Goal: Task Accomplishment & Management: Complete application form

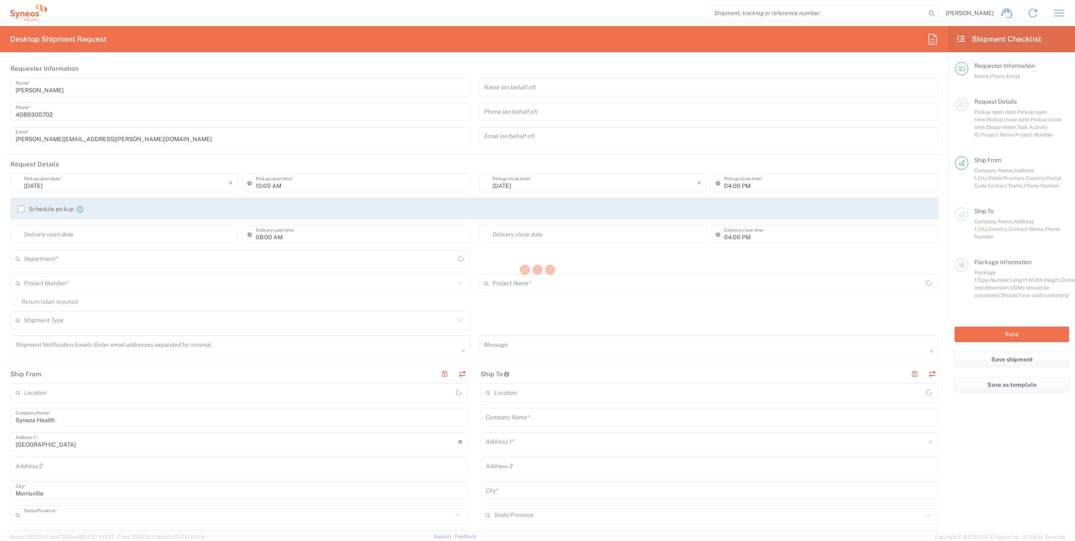
type input "[US_STATE]"
type input "[GEOGRAPHIC_DATA]"
type input "8200"
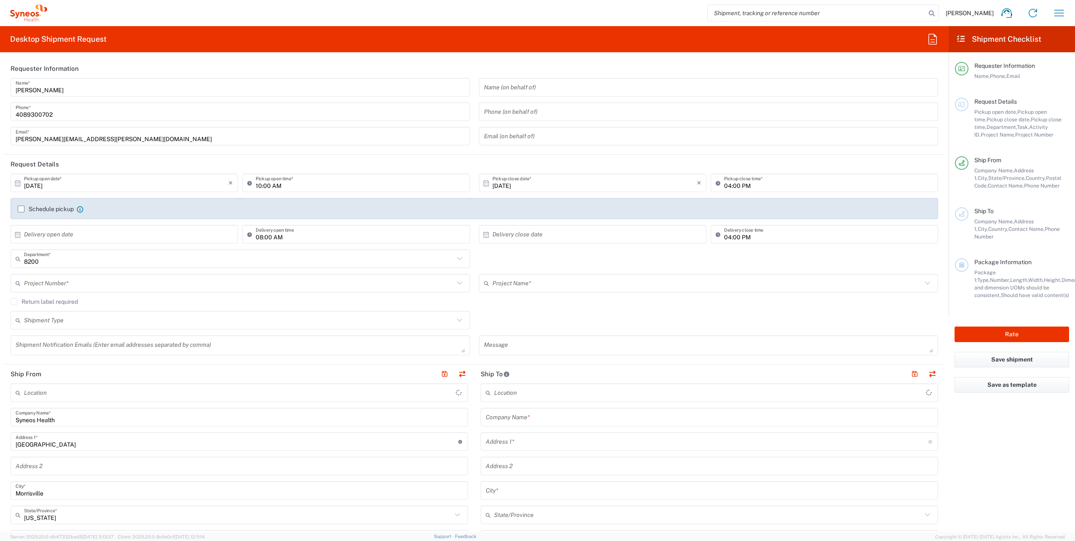
type input "Syneos Health, LLC-[GEOGRAPHIC_DATA] [GEOGRAPHIC_DATA] [GEOGRAPHIC_DATA]"
click at [80, 182] on input "[DATE]" at bounding box center [126, 183] width 204 height 15
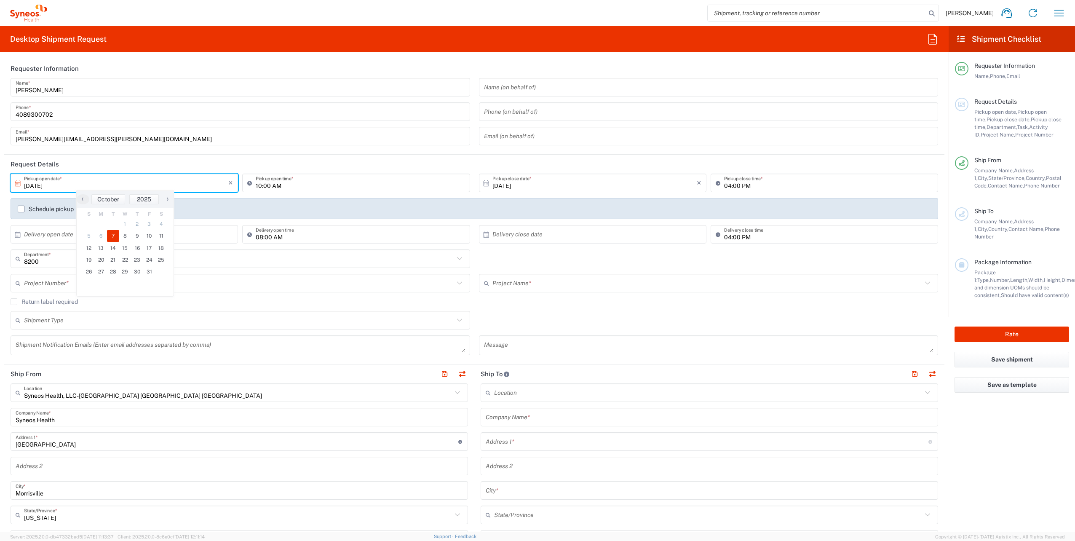
click at [41, 280] on input "text" at bounding box center [239, 283] width 430 height 15
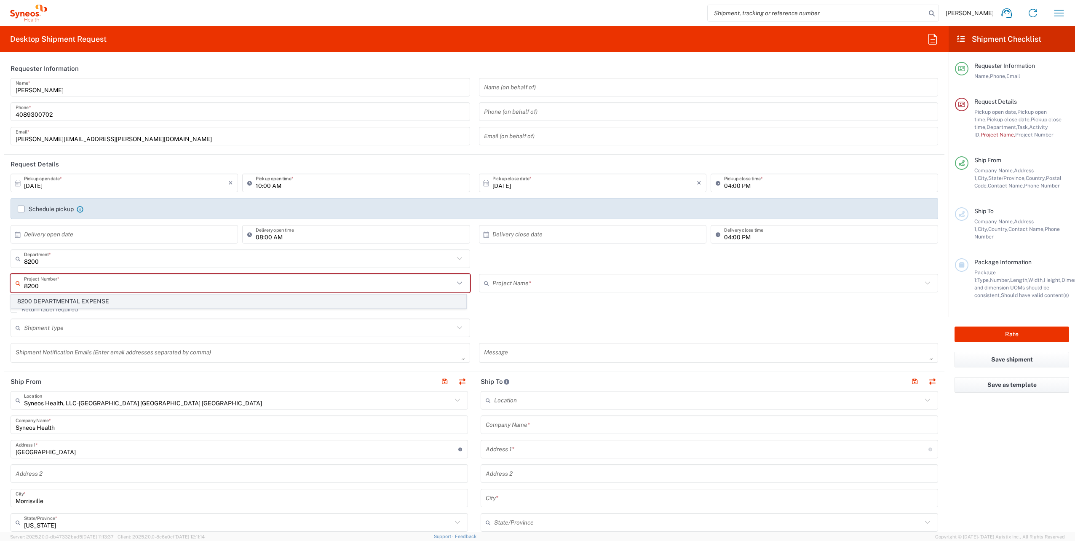
click at [69, 302] on span "8200 DEPARTMENTAL EXPENSE" at bounding box center [238, 301] width 454 height 13
type input "8200 DEPARTMENTAL EXPENSE"
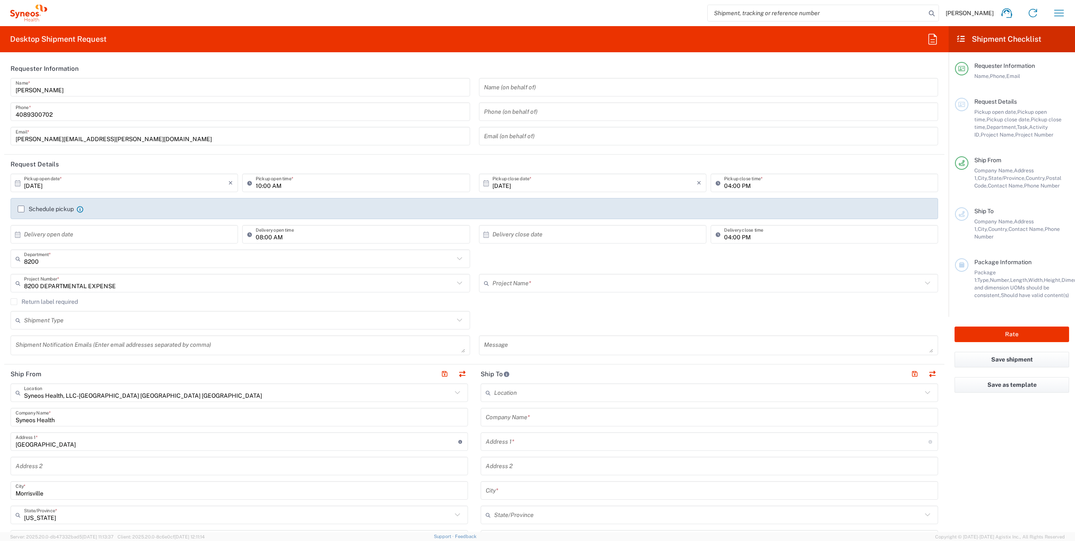
type input "8200 DEPARTMENTAL EXPENSE"
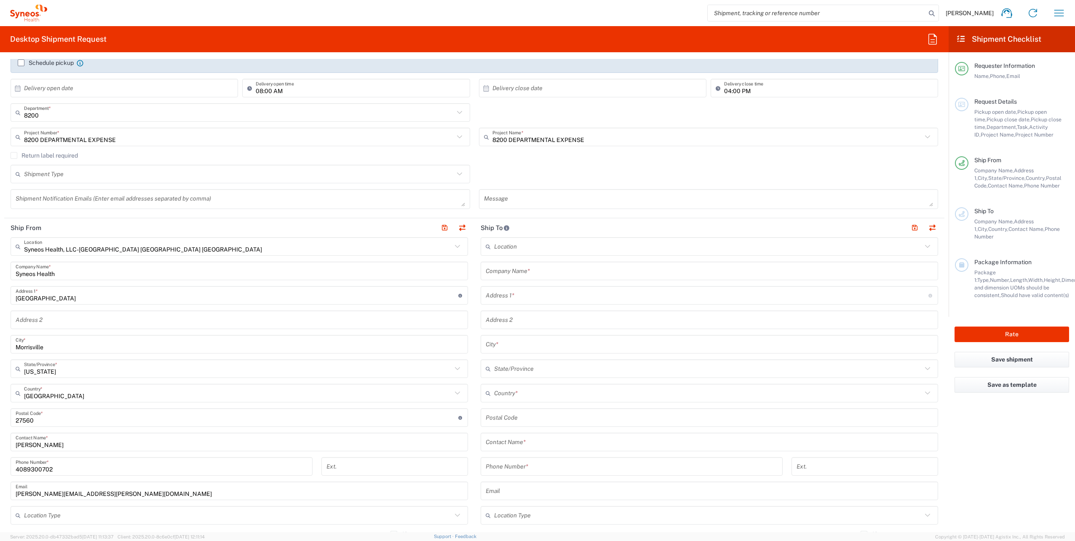
scroll to position [126, 0]
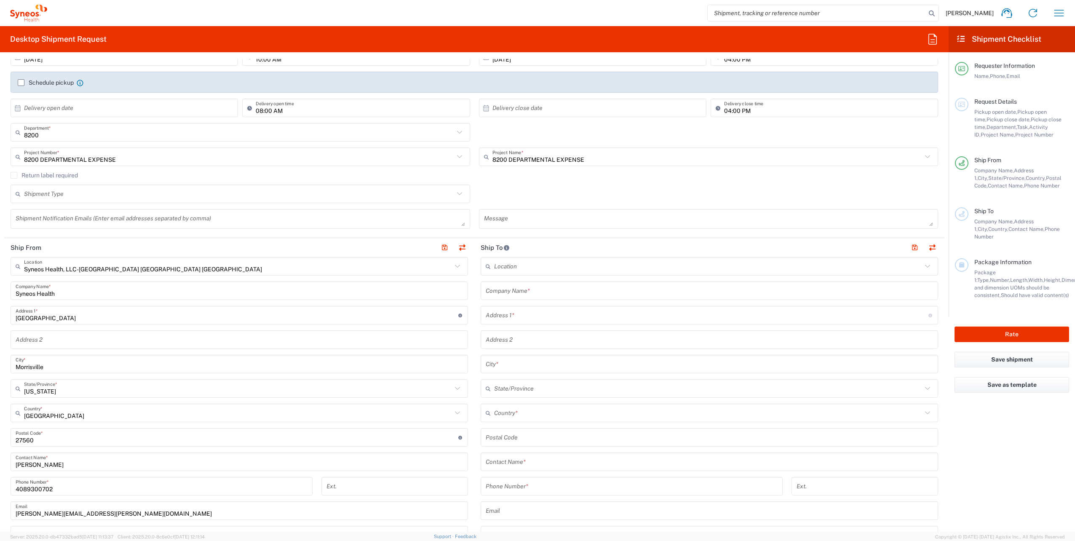
click at [454, 266] on icon at bounding box center [457, 266] width 11 height 11
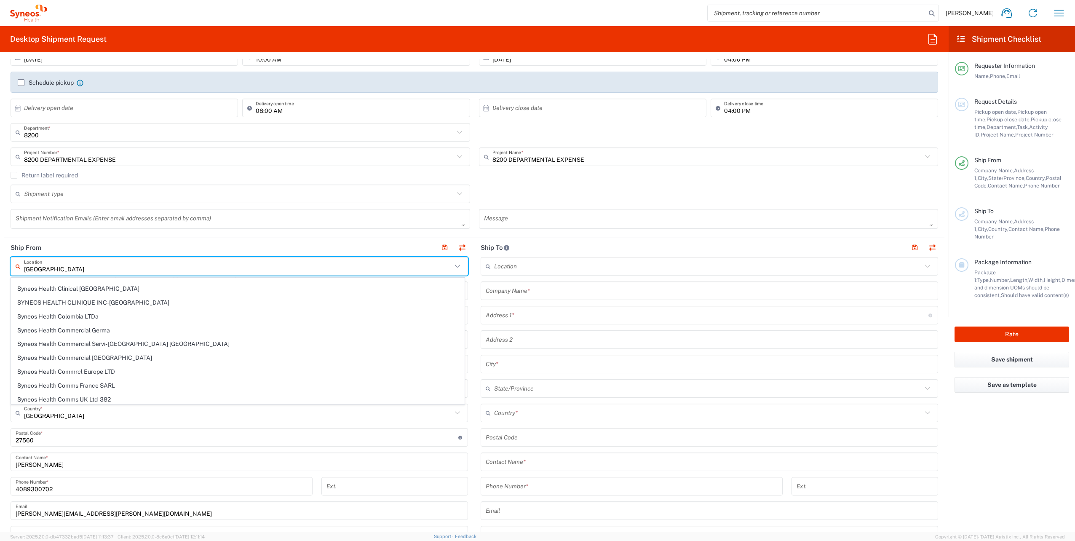
scroll to position [0, 0]
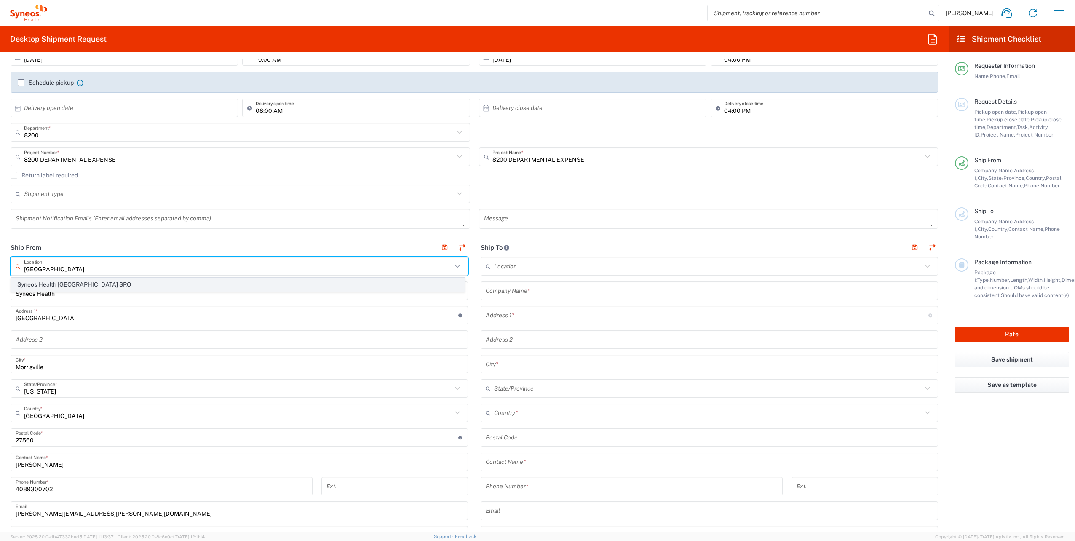
click at [85, 284] on span "Syneos Health [GEOGRAPHIC_DATA] SRO" at bounding box center [237, 284] width 453 height 13
type input "Syneos Health [GEOGRAPHIC_DATA] SRO"
type input "[STREET_ADDRESS]"
type input "[GEOGRAPHIC_DATA]"
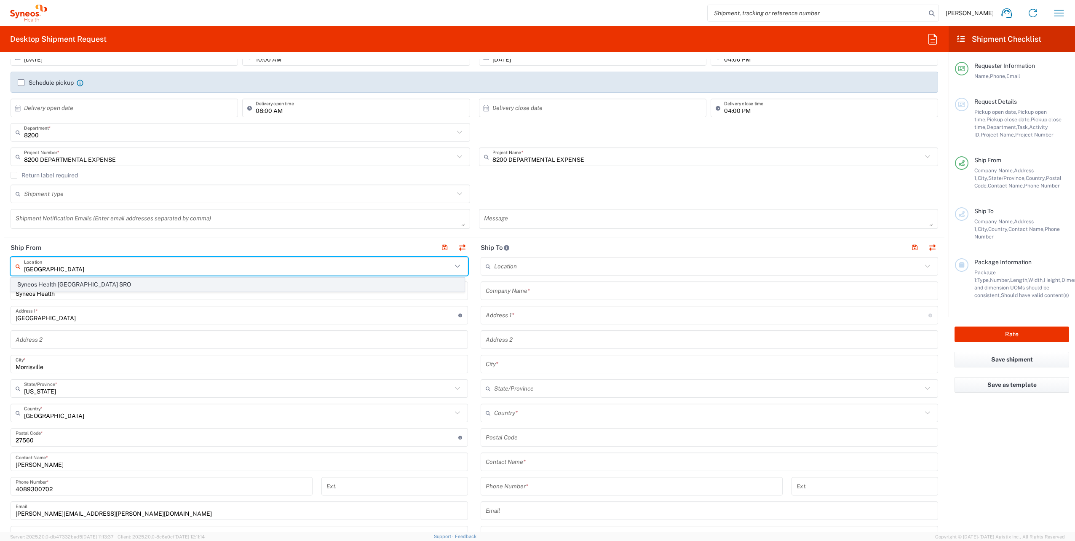
type input "[GEOGRAPHIC_DATA]"
type input "811 05"
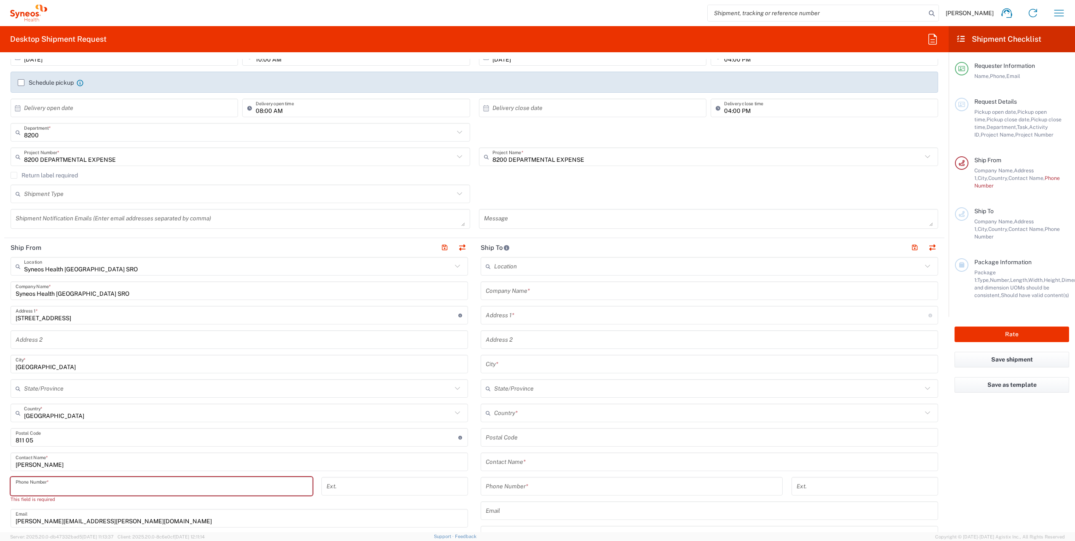
click at [57, 489] on input "tel" at bounding box center [162, 486] width 292 height 15
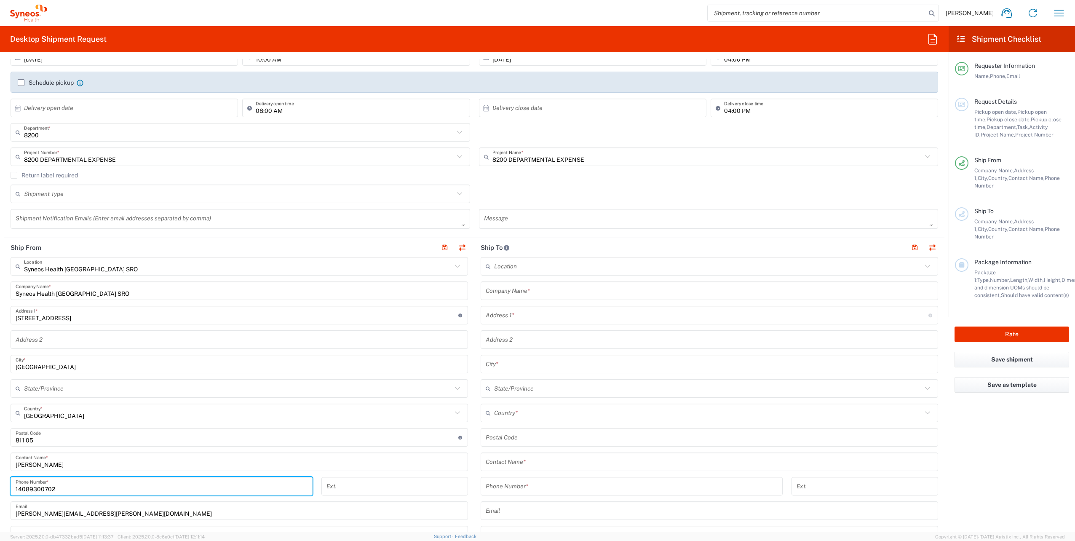
type input "14089300702"
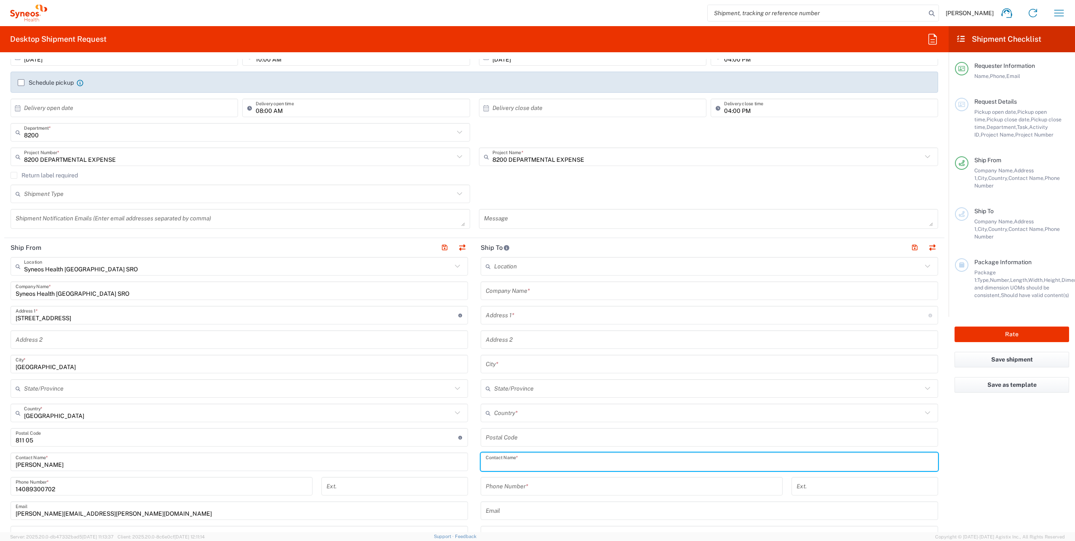
click at [500, 467] on input "text" at bounding box center [709, 461] width 447 height 15
paste input "[PERSON_NAME]"
type input "[PERSON_NAME]"
click at [518, 483] on input "tel" at bounding box center [632, 486] width 292 height 15
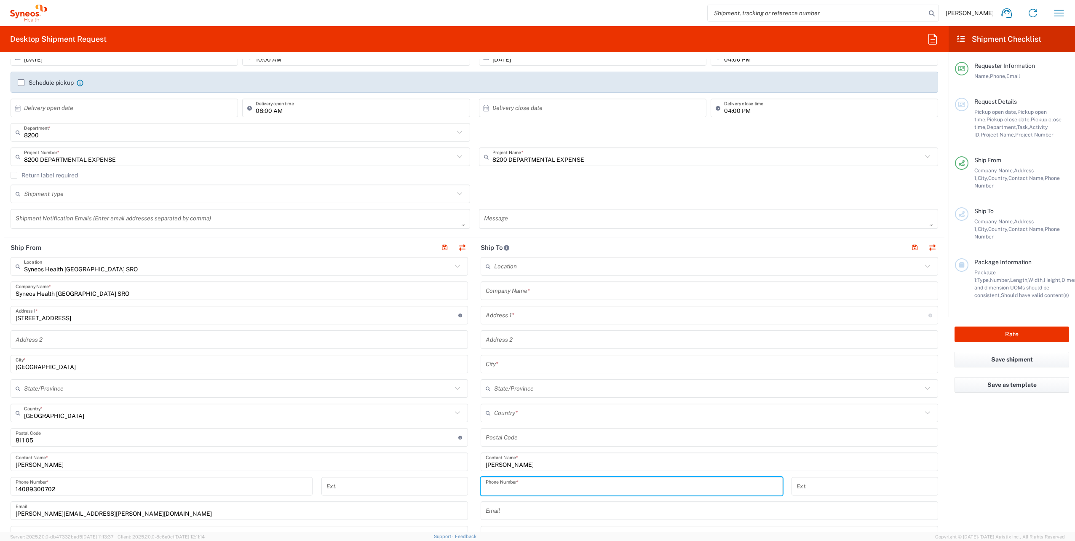
paste input "421 907 045 595"
type input "421 907 045 595"
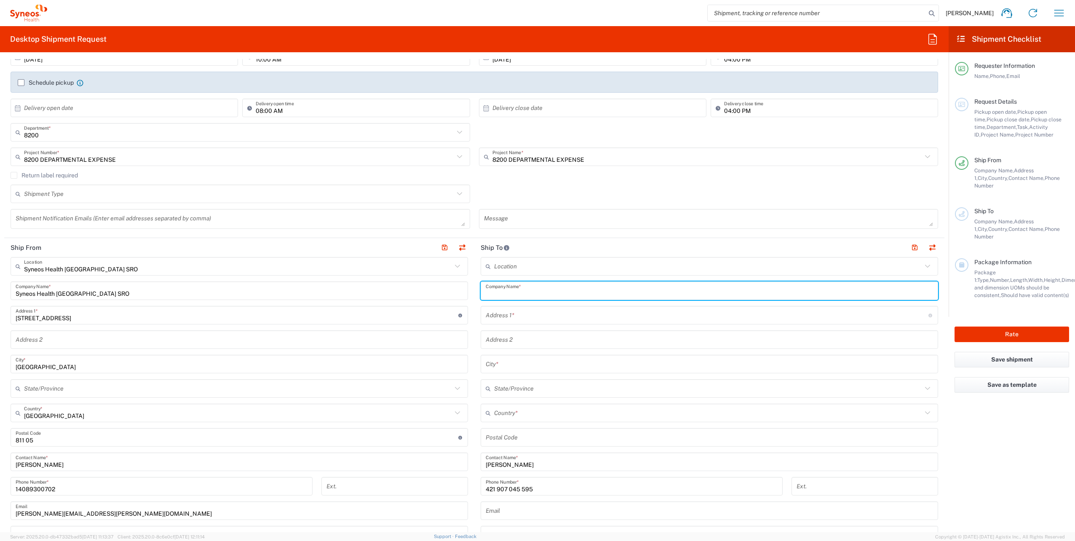
click at [499, 292] on input "text" at bounding box center [709, 290] width 447 height 15
paste input "Alianciaadvokatov ak, s.r.o."
type input "Alianciaadvokatov ak, s.r.o."
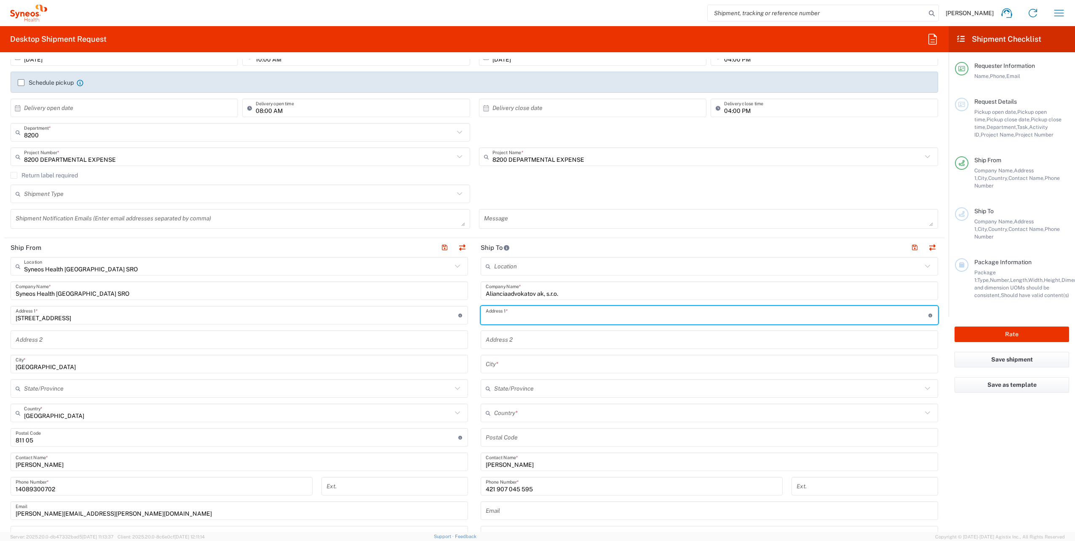
click at [494, 314] on input "text" at bounding box center [707, 315] width 443 height 15
paste input "[STREET_ADDRESS]"
type input "[STREET_ADDRESS]"
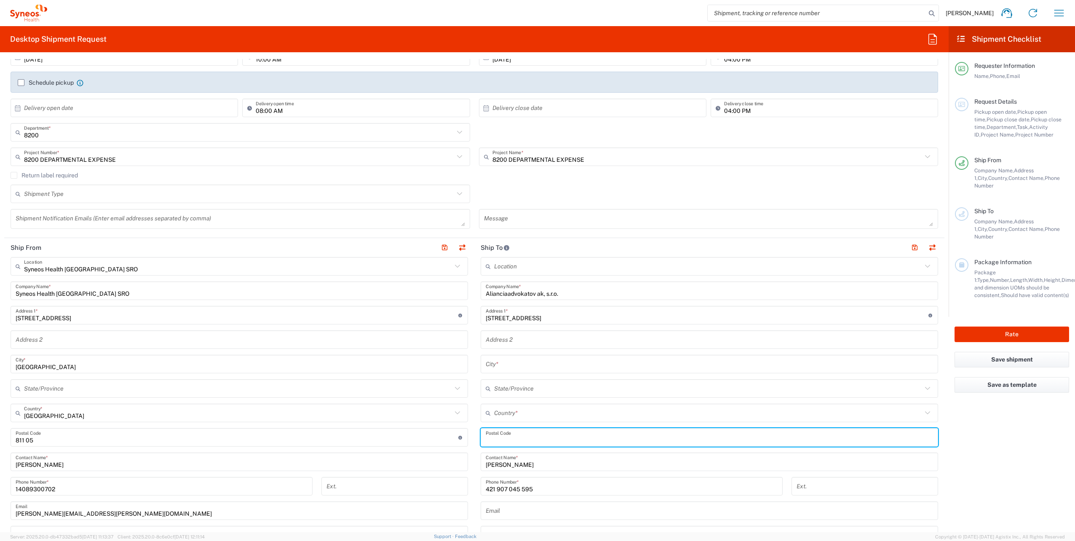
click at [509, 440] on input "undefined" at bounding box center [709, 437] width 447 height 15
paste input "811 05"
type input "811 05"
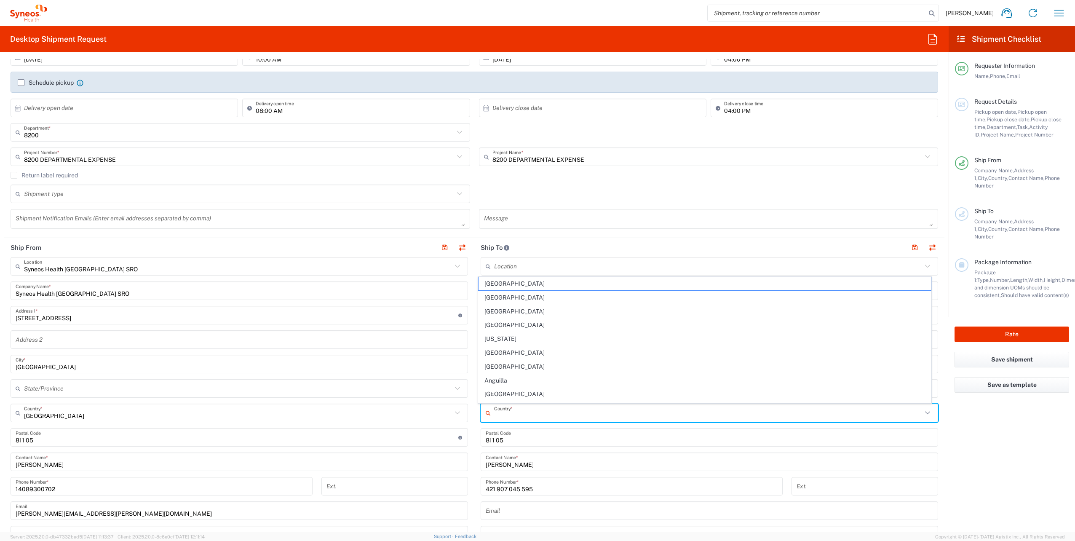
click at [513, 413] on input "text" at bounding box center [708, 413] width 428 height 15
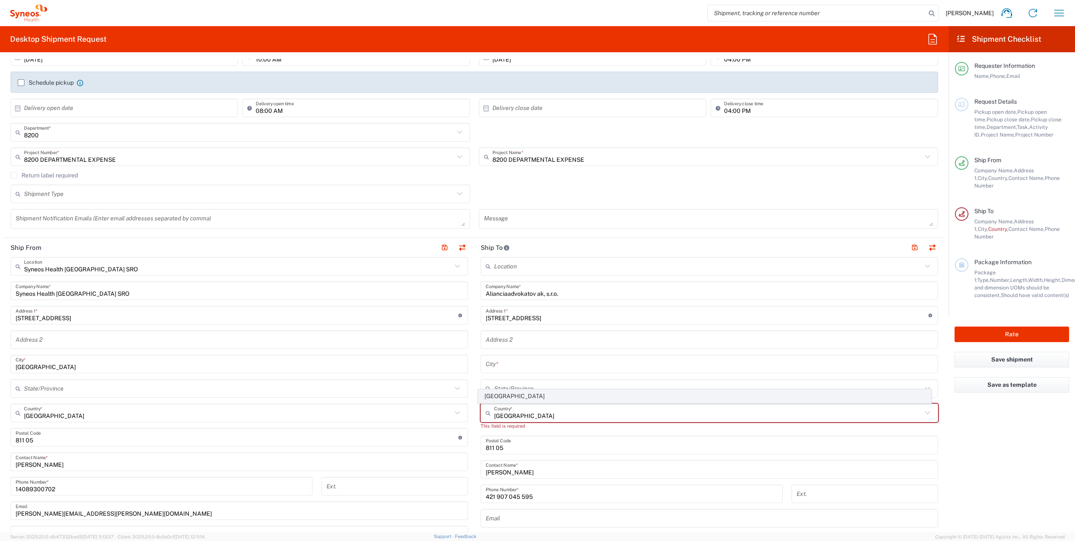
click at [498, 398] on span "[GEOGRAPHIC_DATA]" at bounding box center [704, 396] width 453 height 13
type input "[GEOGRAPHIC_DATA]"
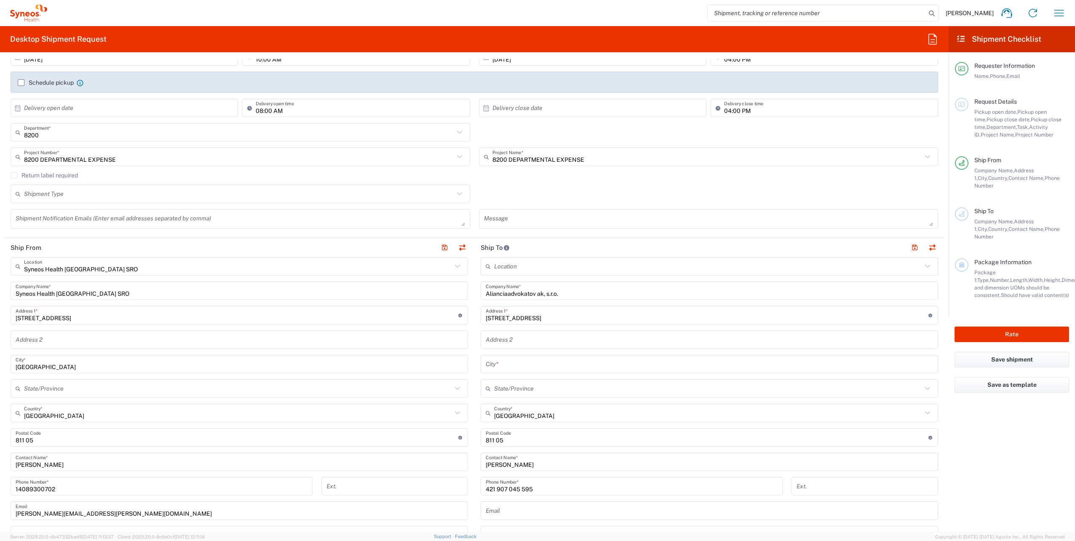
click at [510, 363] on input "text" at bounding box center [709, 364] width 447 height 15
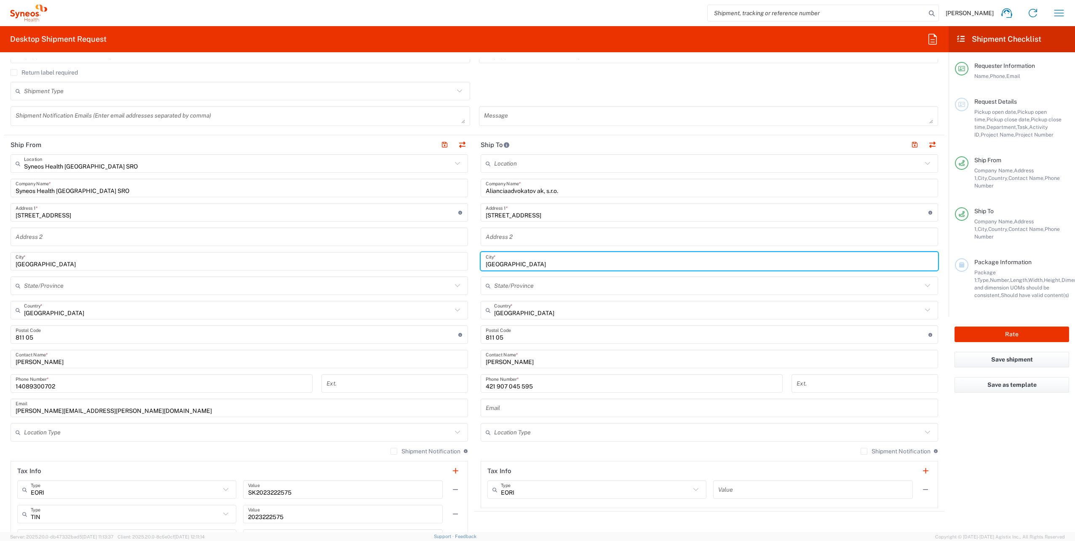
scroll to position [295, 0]
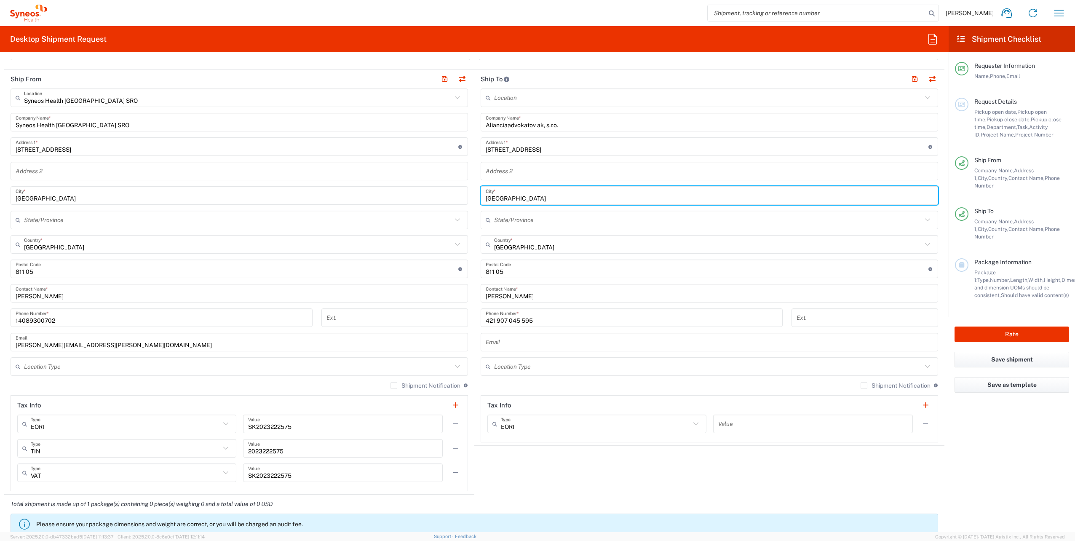
type input "[GEOGRAPHIC_DATA]"
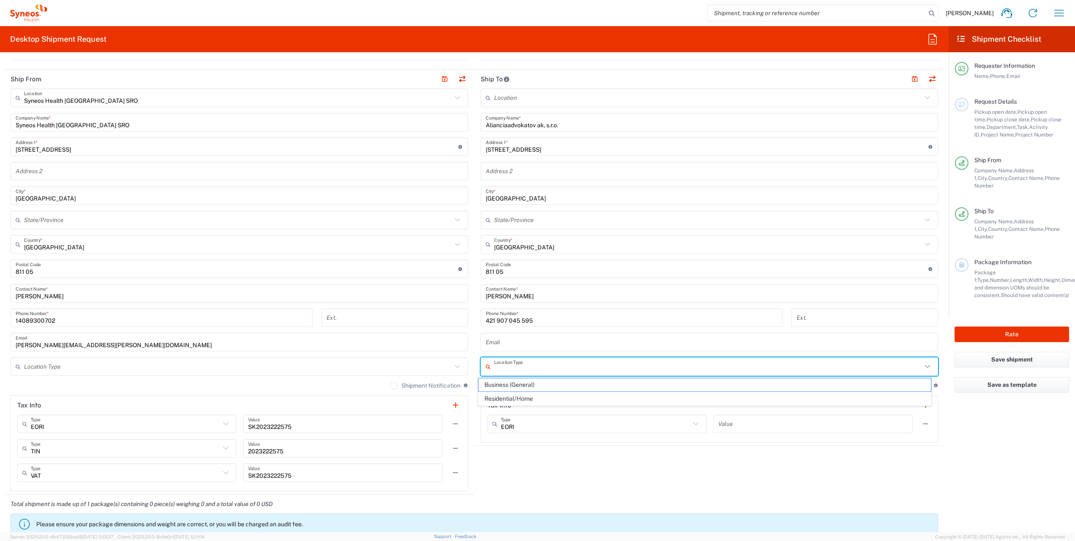
click at [513, 372] on input "text" at bounding box center [708, 366] width 428 height 15
click at [515, 384] on span "Business (General)" at bounding box center [704, 384] width 453 height 13
type input "Business (General)"
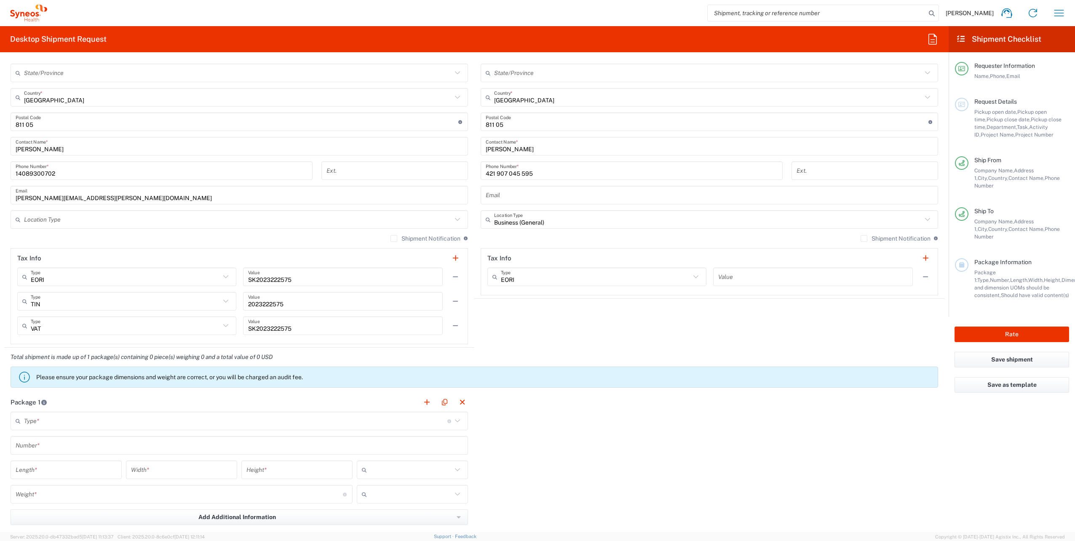
scroll to position [463, 0]
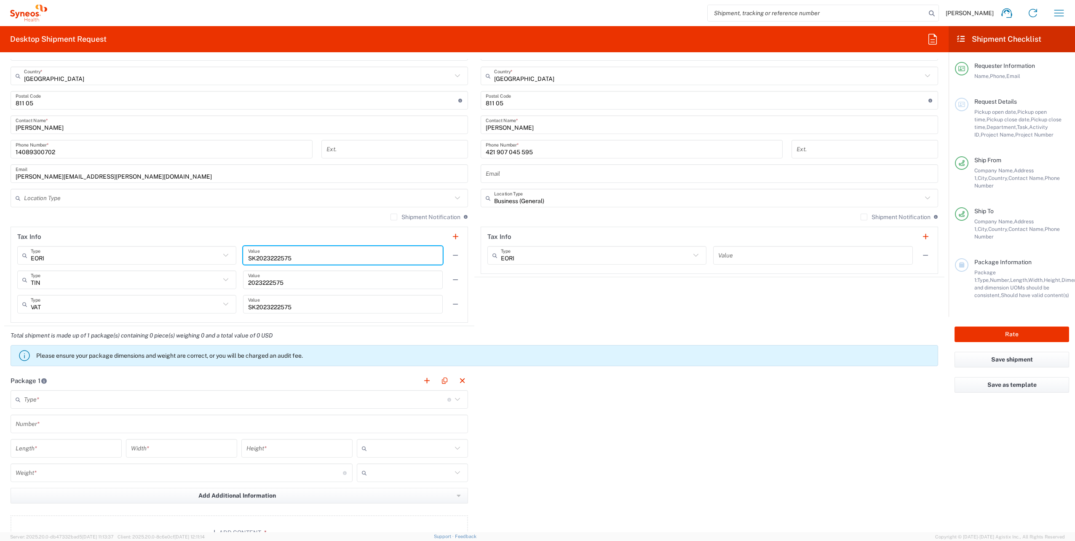
drag, startPoint x: 246, startPoint y: 257, endPoint x: 289, endPoint y: 259, distance: 43.0
click at [289, 259] on input "SK2023222575" at bounding box center [343, 255] width 190 height 15
click at [746, 255] on input "text" at bounding box center [813, 255] width 190 height 15
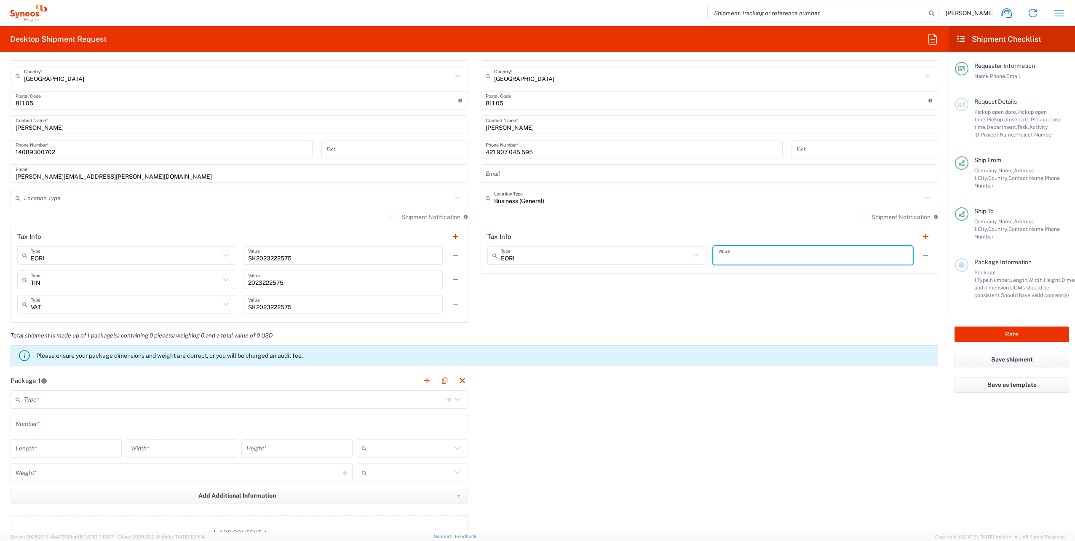
paste input "SK2023222575"
type input "SK2023222575"
click at [35, 402] on input "text" at bounding box center [235, 399] width 423 height 15
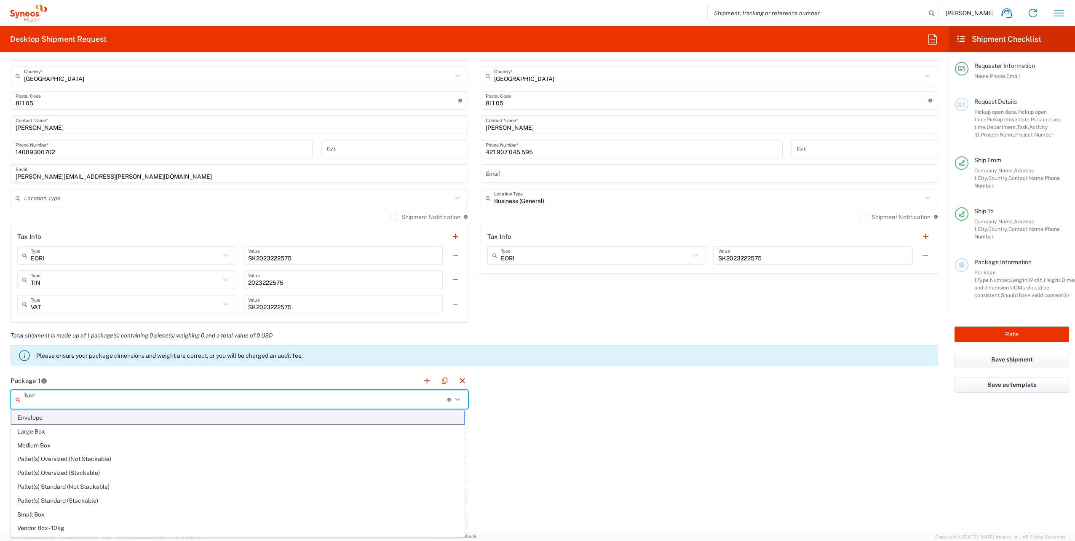
click at [39, 419] on span "Envelope" at bounding box center [237, 417] width 453 height 13
type input "Envelope"
type input "1"
type input "9.5"
type input "12.5"
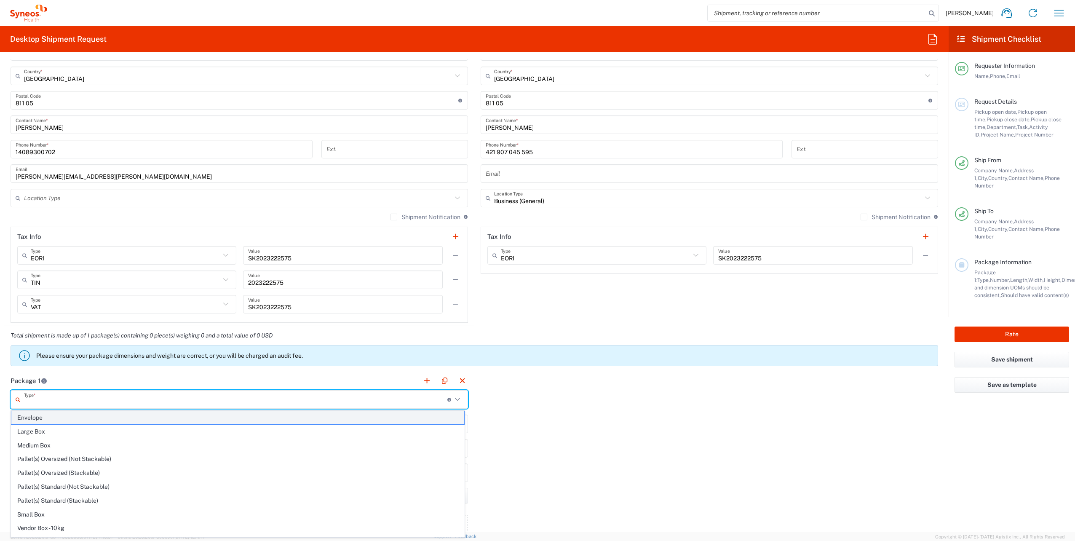
type input "0.25"
type input "in"
type input "0.45"
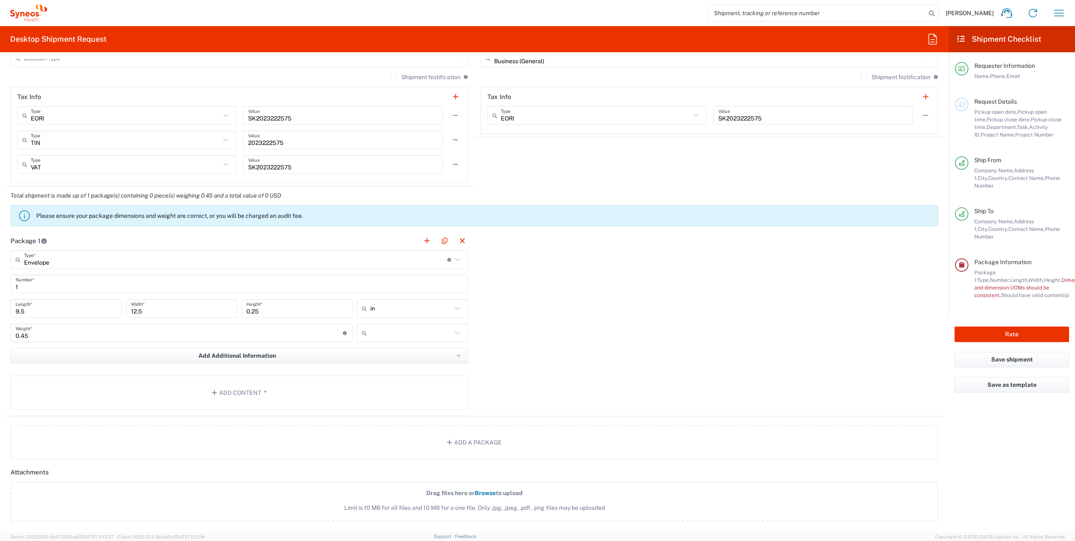
scroll to position [716, 0]
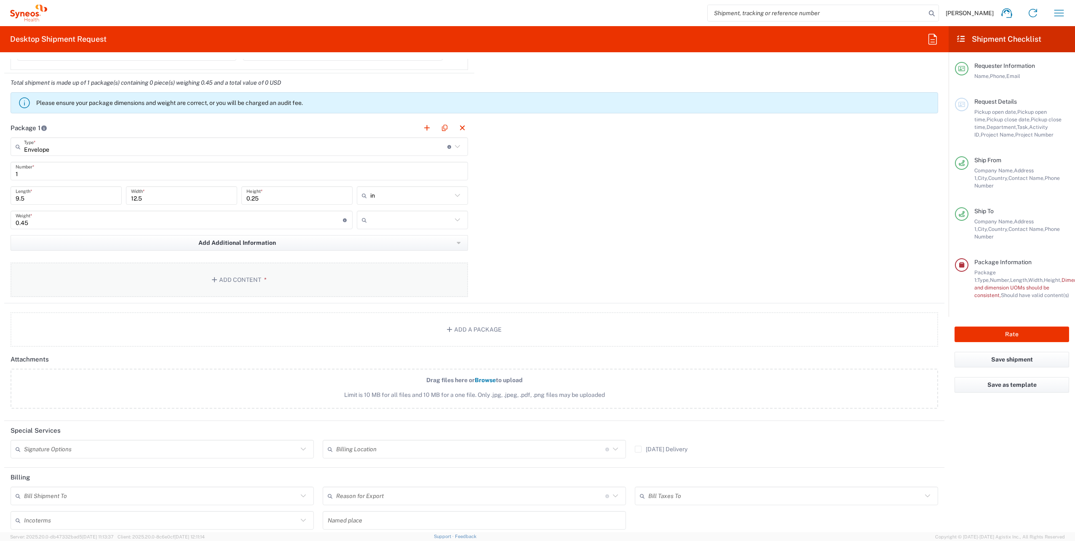
click at [216, 284] on button "Add Content *" at bounding box center [239, 279] width 457 height 35
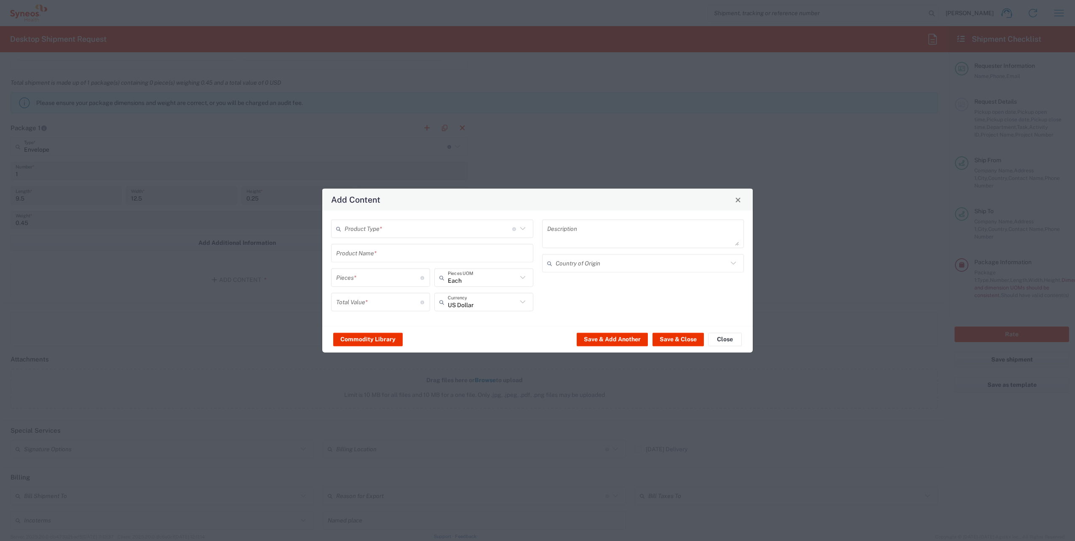
click at [398, 221] on input "text" at bounding box center [429, 228] width 168 height 15
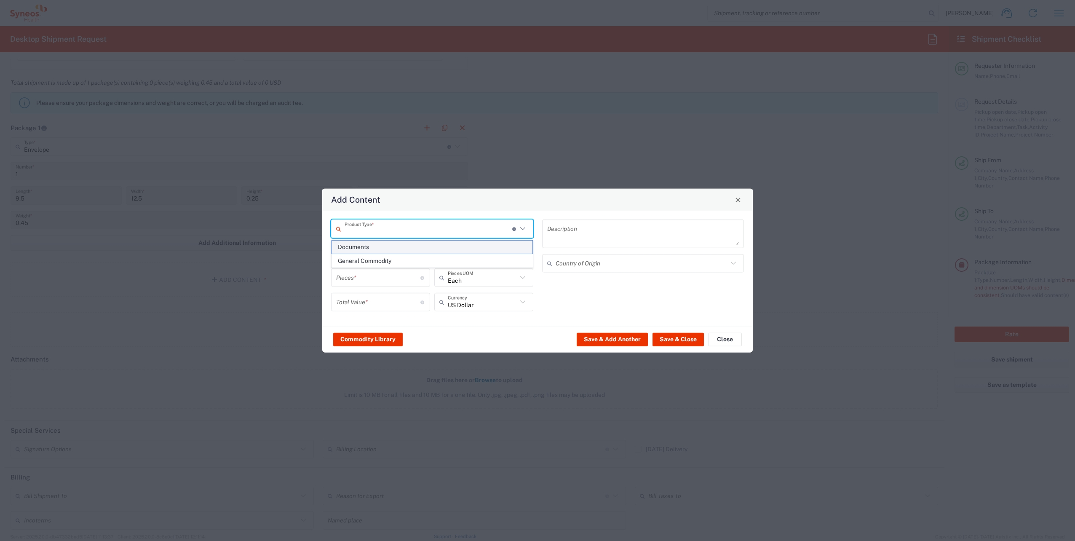
click at [392, 246] on span "Documents" at bounding box center [432, 246] width 200 height 13
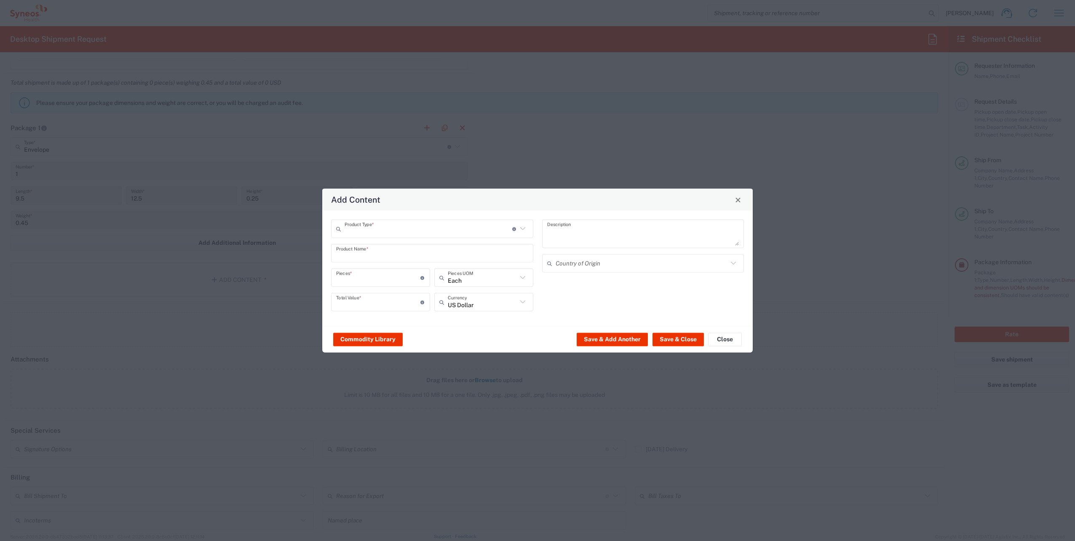
type input "Documents"
type input "1"
type textarea "Documents"
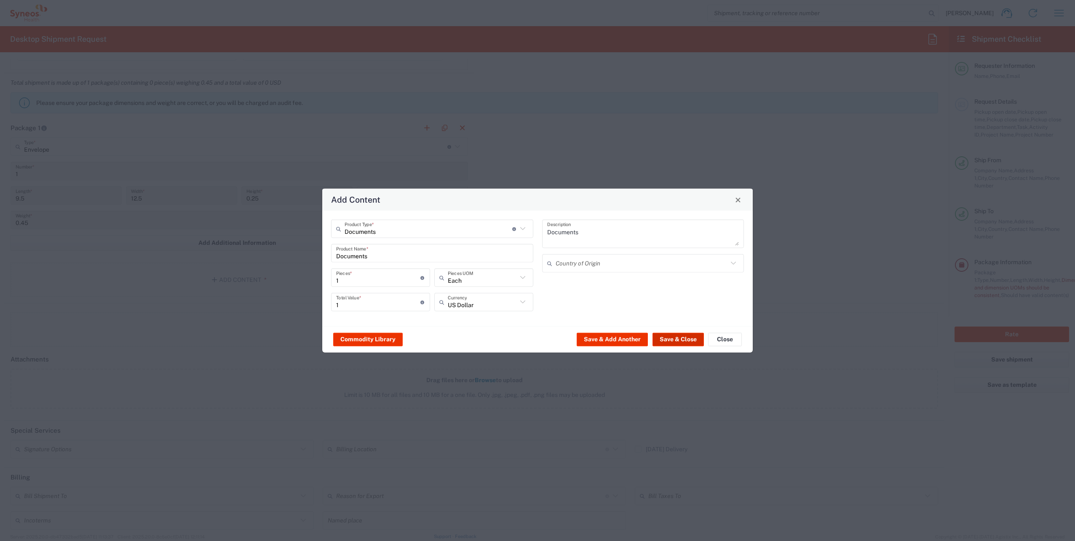
click at [678, 339] on button "Save & Close" at bounding box center [677, 338] width 51 height 13
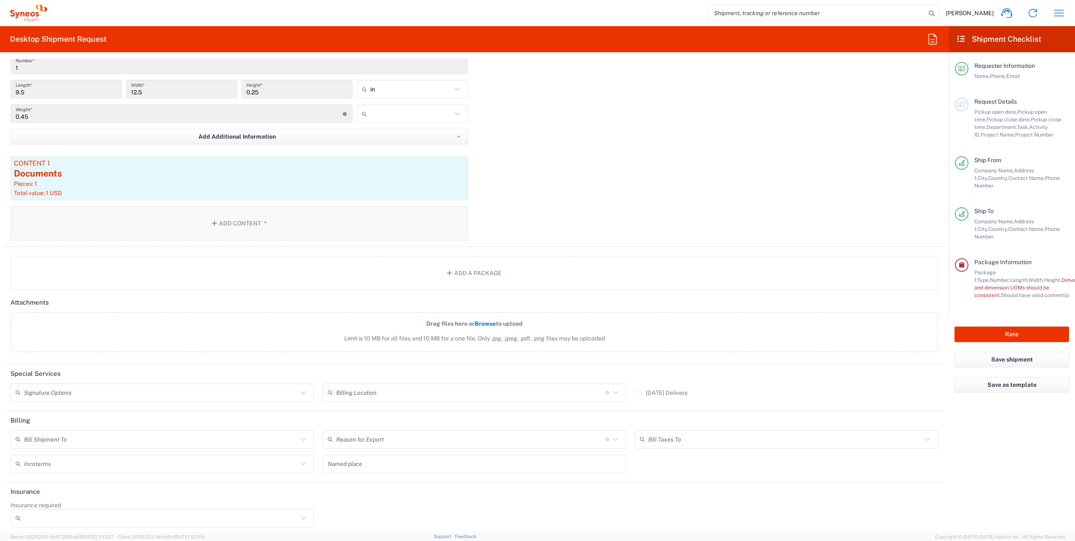
scroll to position [827, 0]
click at [390, 388] on input "text" at bounding box center [470, 387] width 269 height 15
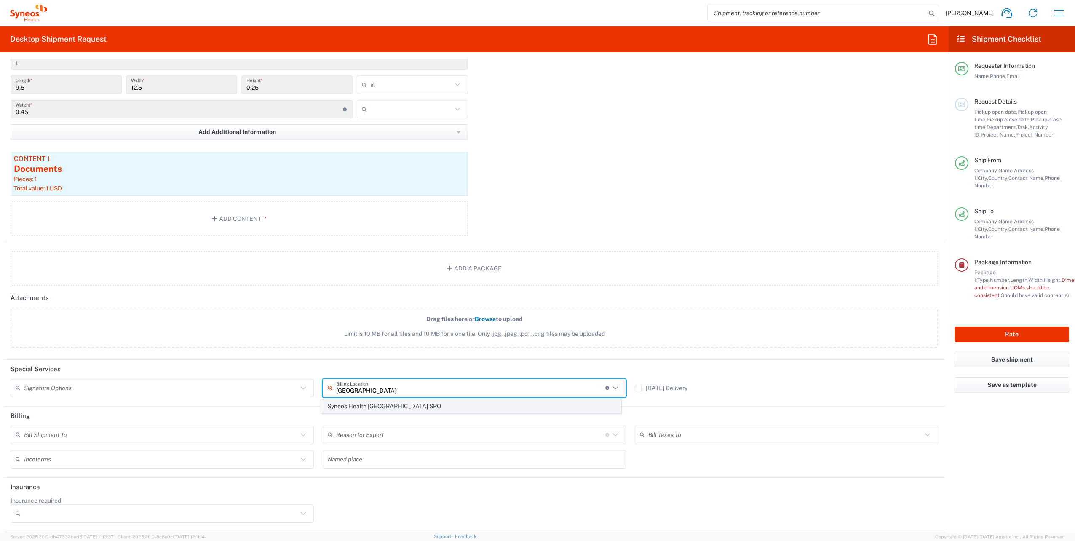
click at [390, 404] on span "Syneos Health [GEOGRAPHIC_DATA] SRO" at bounding box center [470, 406] width 299 height 13
type input "Syneos Health [GEOGRAPHIC_DATA] SRO"
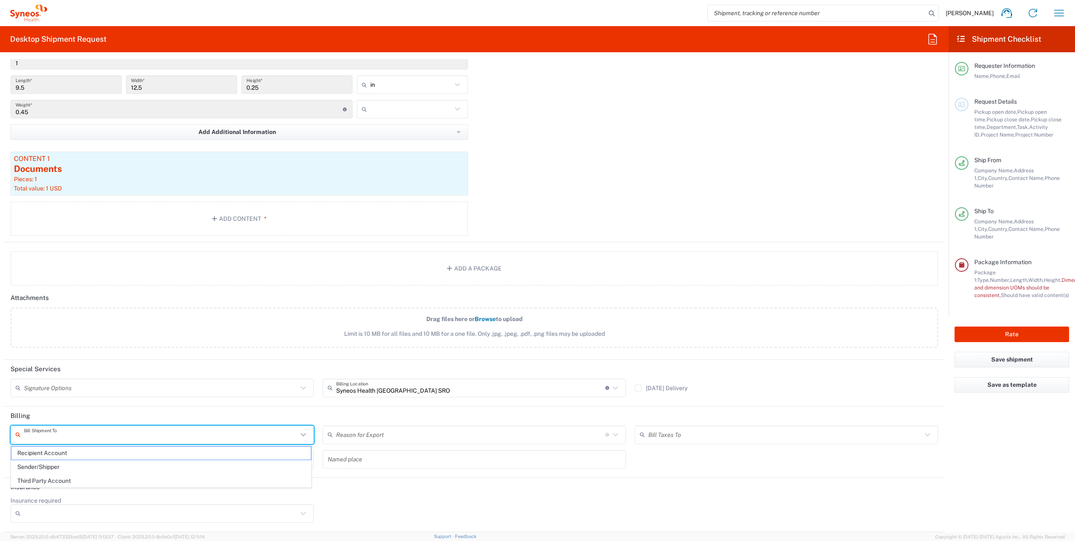
click at [118, 432] on input "text" at bounding box center [161, 434] width 274 height 15
click at [107, 467] on span "Sender/Shipper" at bounding box center [160, 466] width 299 height 13
type input "Sender/Shipper"
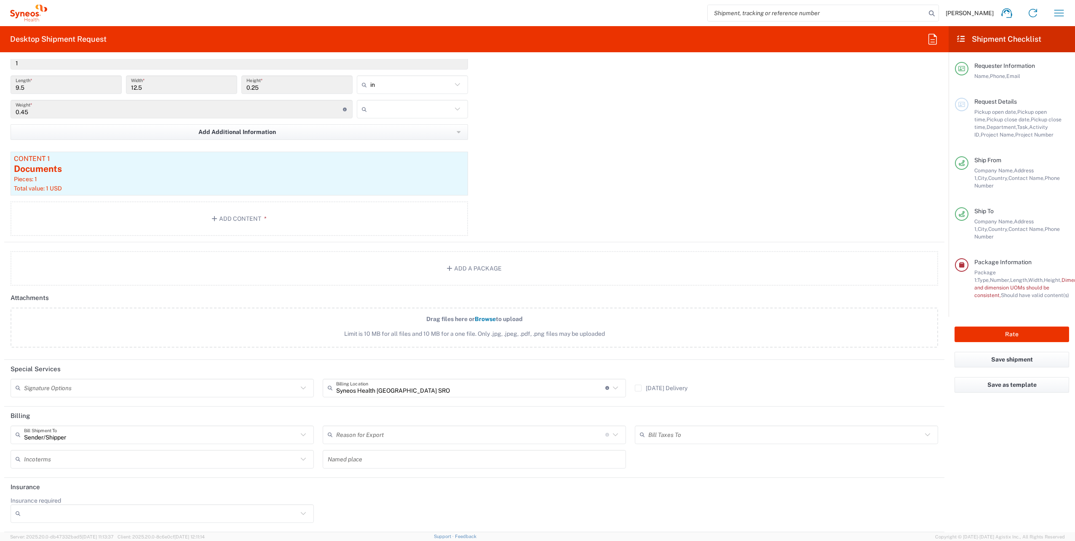
click at [363, 430] on input "text" at bounding box center [470, 434] width 269 height 15
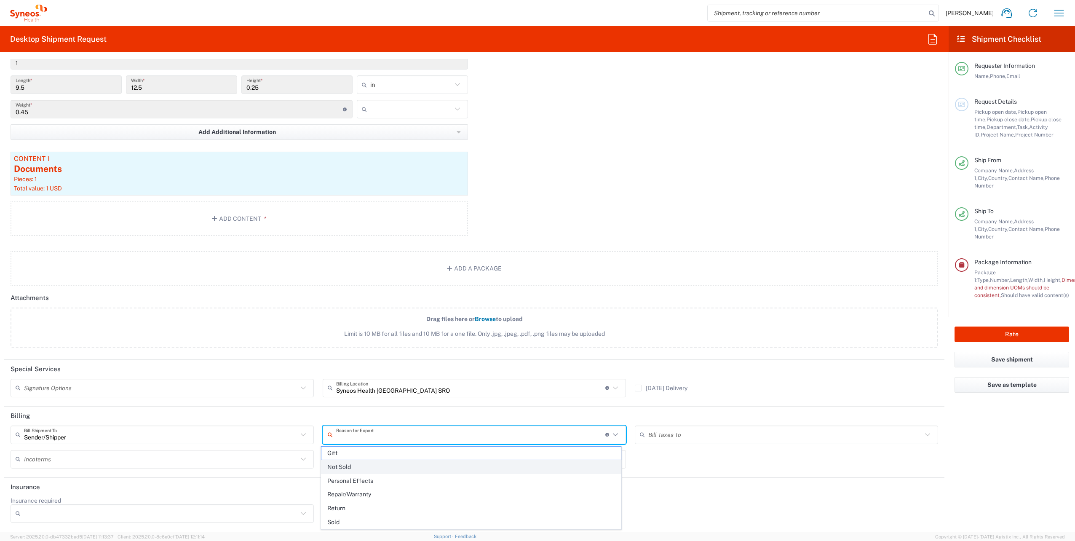
click at [356, 464] on span "Not Sold" at bounding box center [470, 466] width 299 height 13
type input "Not Sold"
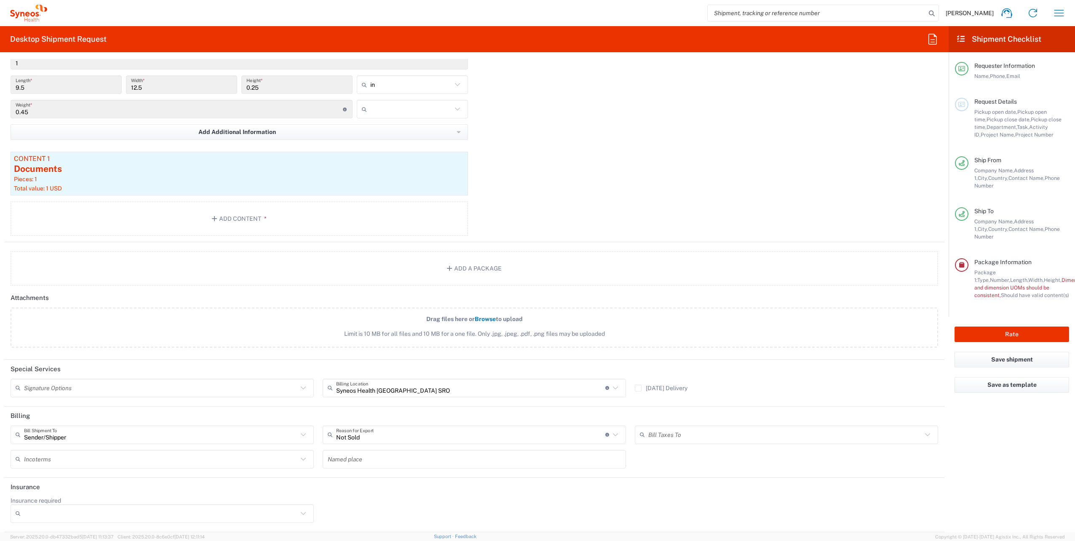
click at [711, 438] on input "text" at bounding box center [785, 434] width 274 height 15
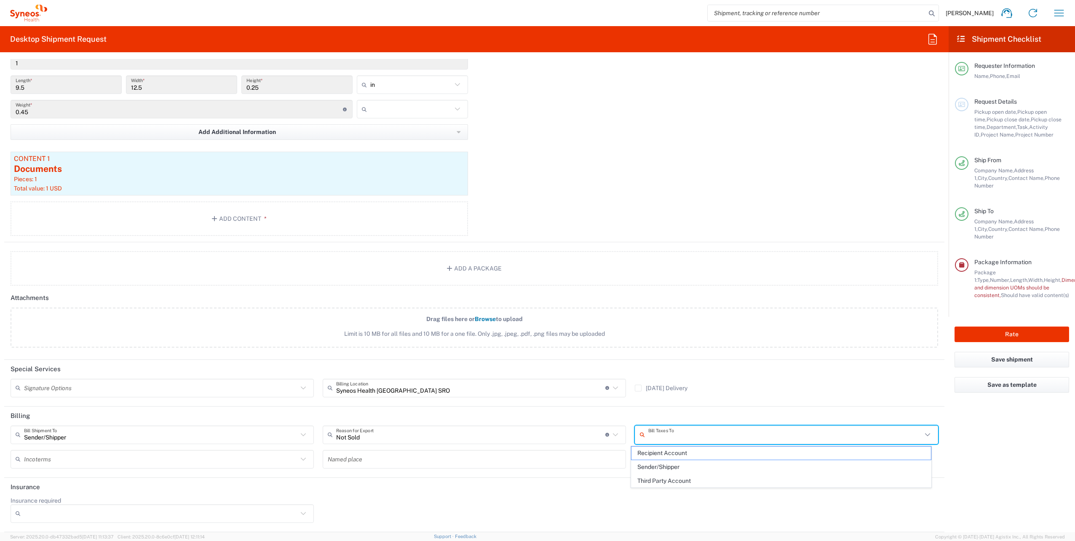
drag, startPoint x: 669, startPoint y: 468, endPoint x: 543, endPoint y: 467, distance: 125.5
click at [666, 468] on span "Sender/Shipper" at bounding box center [780, 466] width 299 height 13
type input "Sender/Shipper"
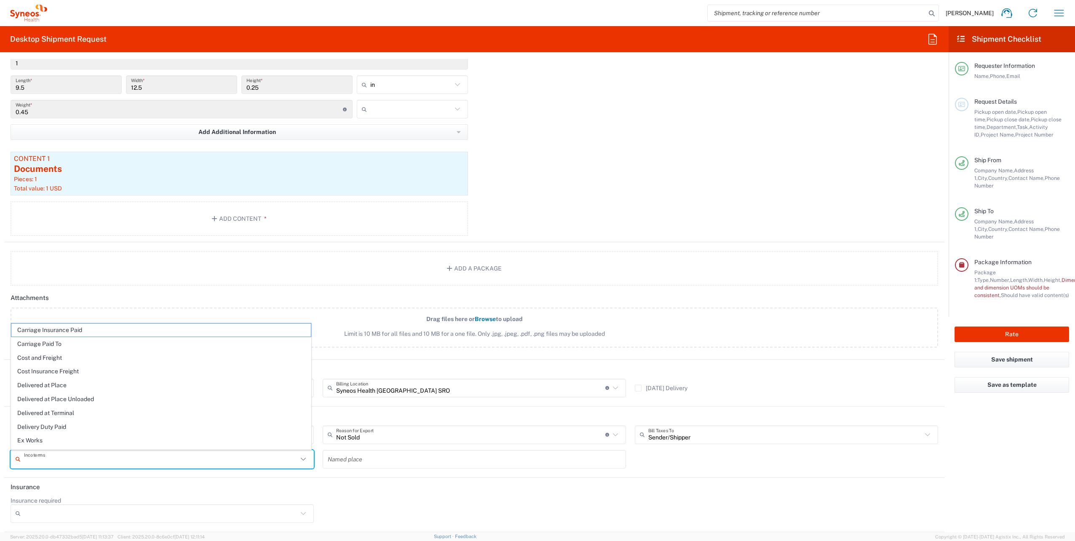
click at [115, 458] on input "text" at bounding box center [161, 458] width 274 height 15
click at [93, 426] on span "Delivery Duty Paid" at bounding box center [160, 426] width 299 height 13
type input "Sender/Shipper"
type input "Delivery Duty Paid"
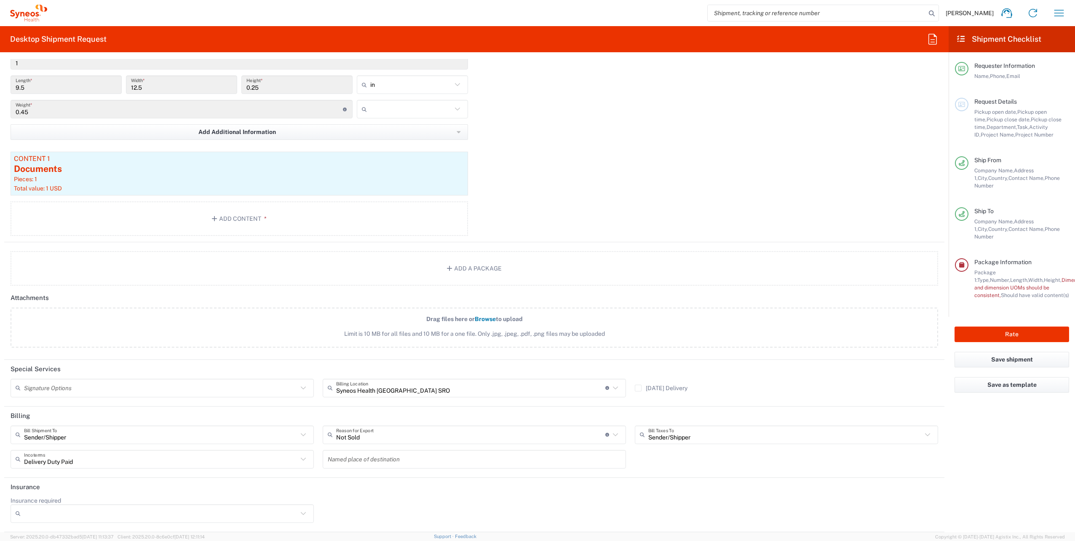
click at [382, 109] on input "text" at bounding box center [411, 108] width 82 height 13
click at [383, 139] on span "lbs" at bounding box center [409, 141] width 109 height 13
type input "lbs"
click at [1012, 326] on button "Rate" at bounding box center [1011, 334] width 115 height 16
type input "8200 DEPARTMENTAL EXPENSE"
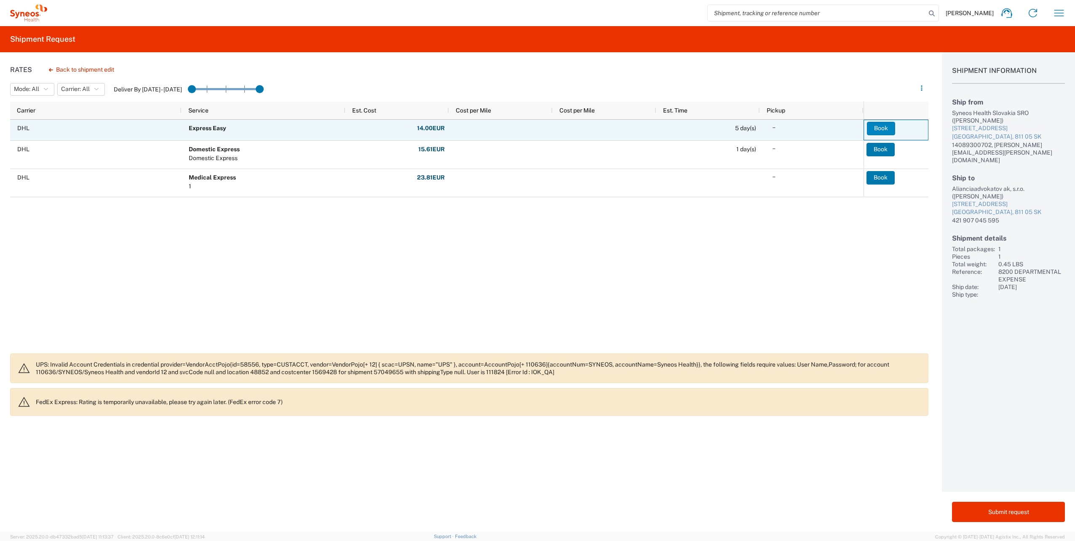
click at [877, 127] on button "Book" at bounding box center [881, 128] width 28 height 13
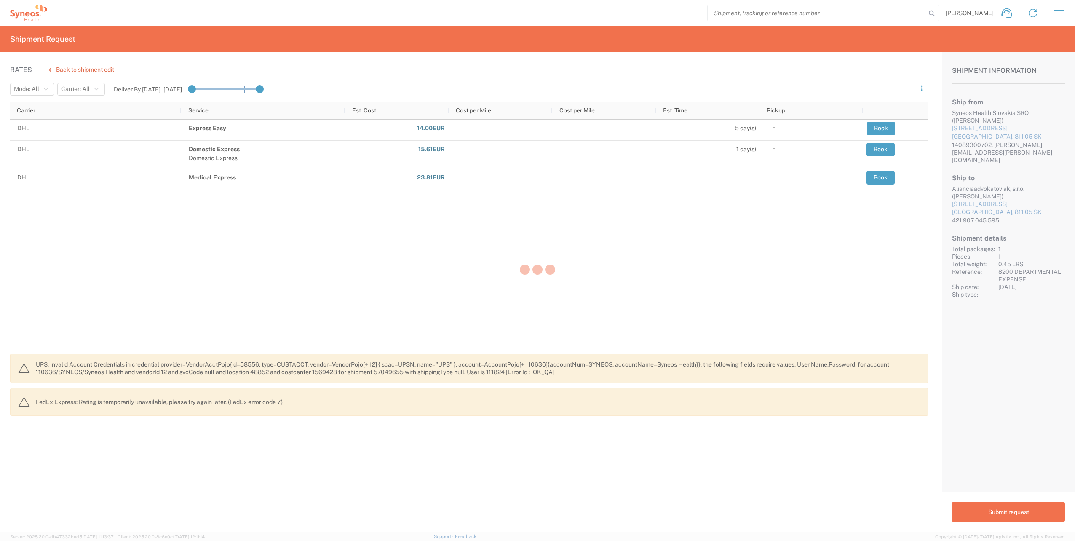
click at [878, 128] on div at bounding box center [537, 270] width 1075 height 541
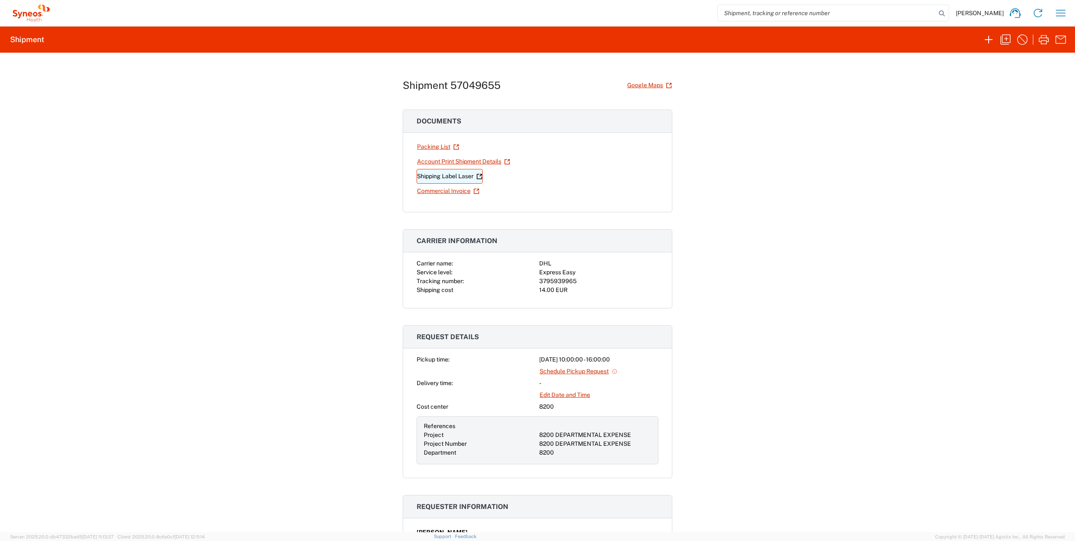
click at [464, 178] on link "Shipping Label Laser" at bounding box center [450, 176] width 66 height 15
